Goal: Task Accomplishment & Management: Manage account settings

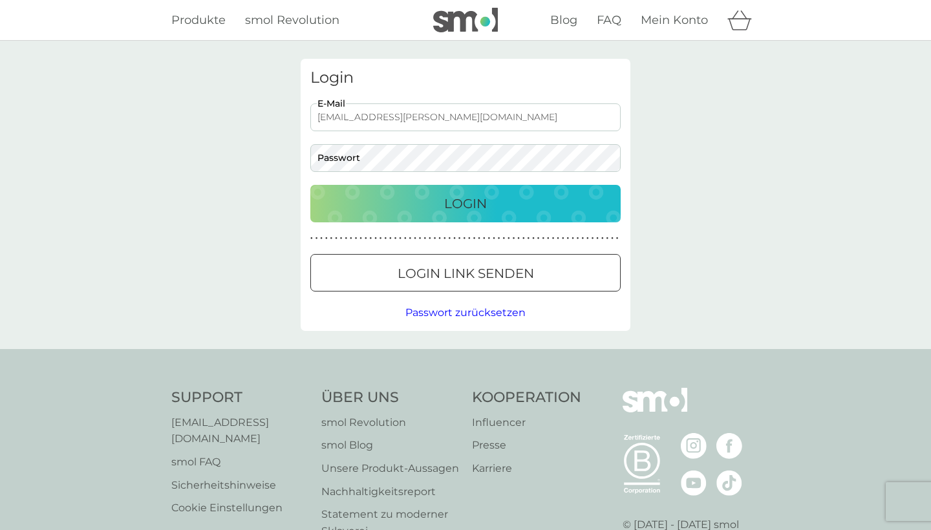
type input "juliane.schnee@outlook.de"
click at [505, 196] on div "Login" at bounding box center [465, 203] width 284 height 21
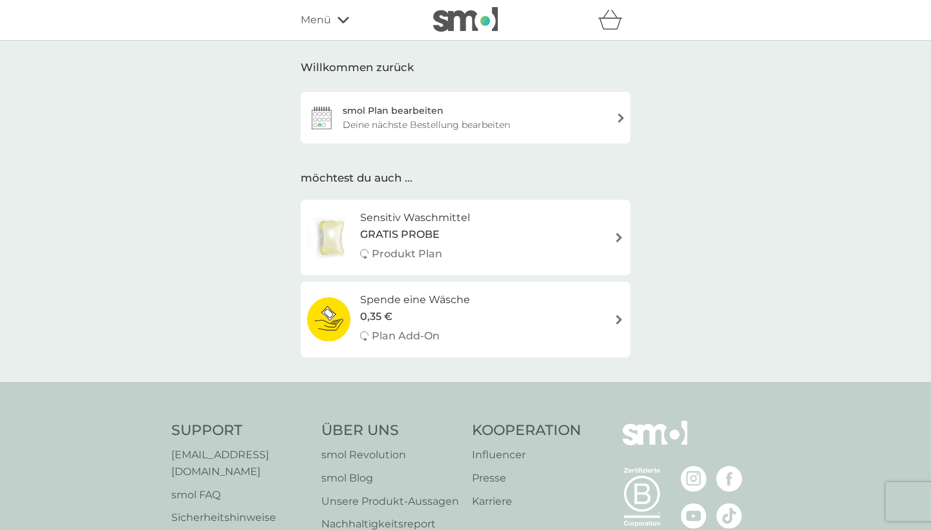
click at [601, 113] on div "smol Plan bearbeiten Deine nächste Bestellung bearbeiten" at bounding box center [466, 118] width 330 height 52
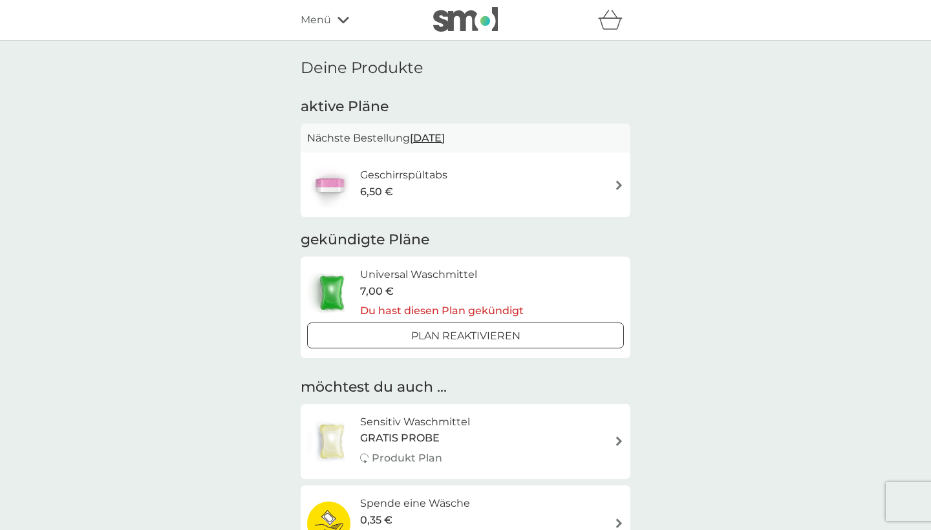
click at [620, 185] on img at bounding box center [619, 185] width 10 height 10
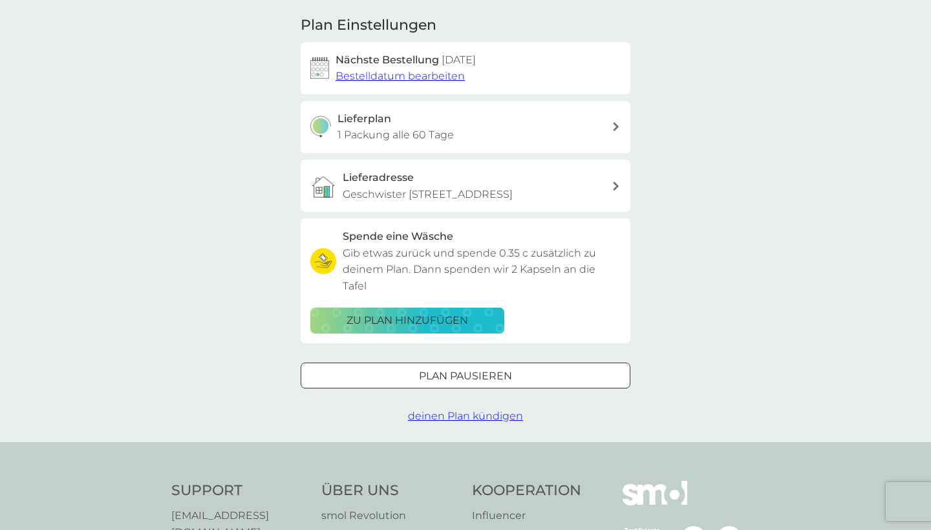
scroll to position [165, 0]
click at [480, 408] on span "deinen Plan kündigen" at bounding box center [465, 414] width 115 height 12
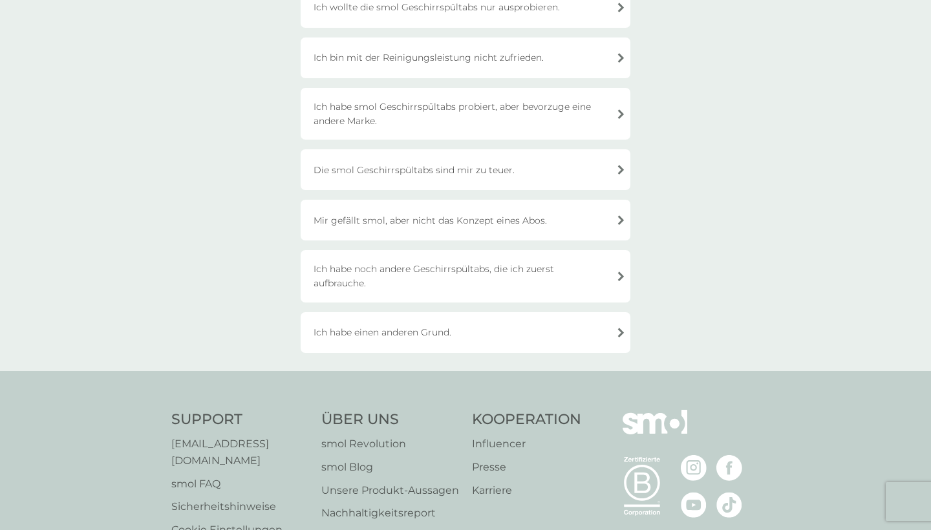
scroll to position [235, 0]
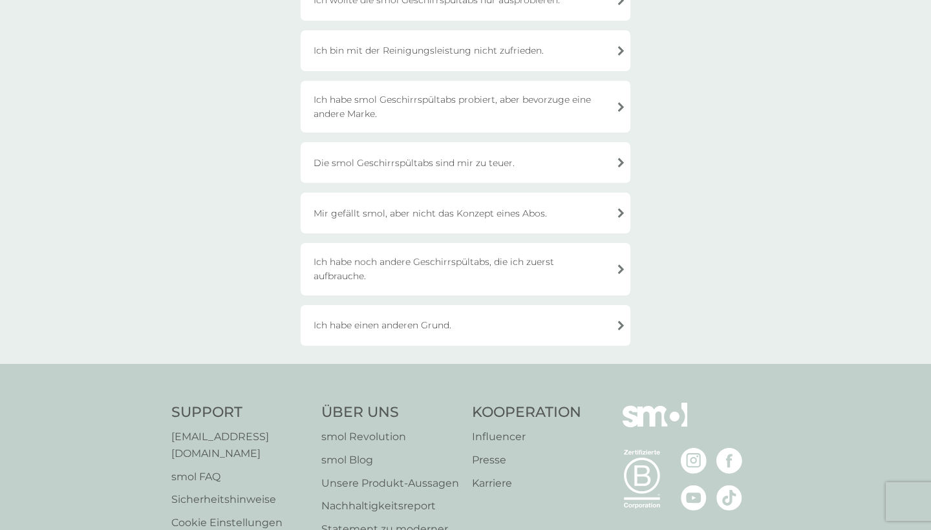
click at [478, 330] on div "Ich habe einen anderen Grund." at bounding box center [466, 325] width 330 height 41
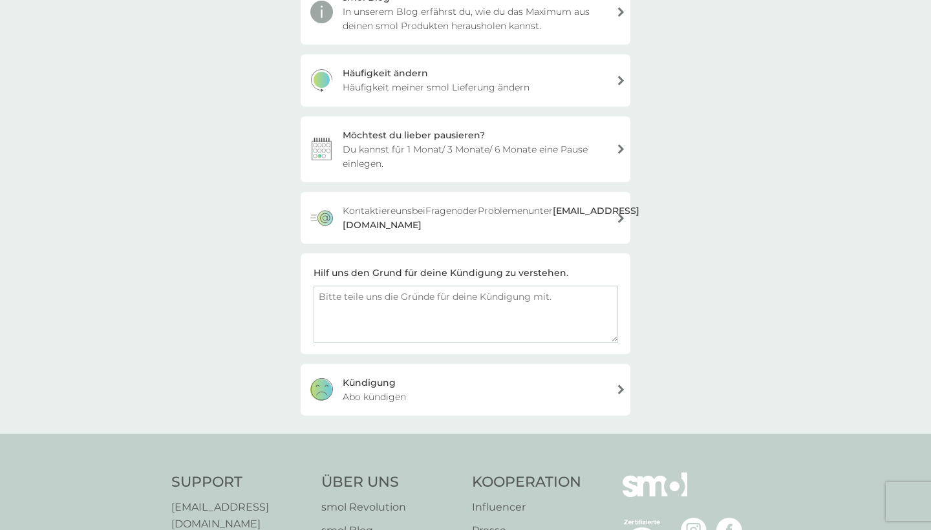
click at [450, 313] on textarea at bounding box center [465, 314] width 304 height 57
type textarea "Ich bin umgezogen und habe keinen Platz für einen Geschirrspüler."
click at [474, 393] on div "Kündigung Abo kündigen" at bounding box center [466, 390] width 330 height 52
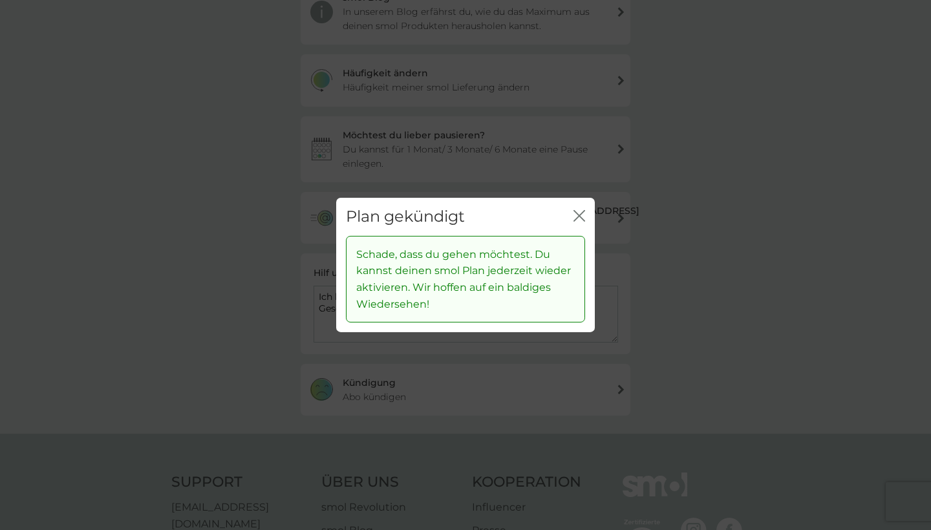
click at [580, 213] on icon "Schließen" at bounding box center [579, 216] width 12 height 12
